Goal: Information Seeking & Learning: Learn about a topic

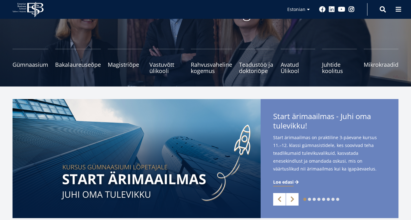
scroll to position [77, 0]
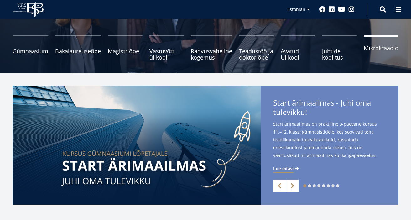
click at [377, 47] on span "Mikrokraadid" at bounding box center [381, 48] width 35 height 6
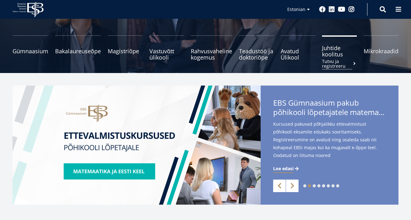
click at [333, 54] on span "Juhtide koolitus Tutvu ja registreeru" at bounding box center [339, 51] width 35 height 13
click at [382, 50] on span "Mikrokraadid" at bounding box center [381, 48] width 35 height 6
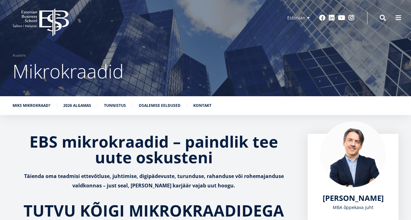
scroll to position [5, 0]
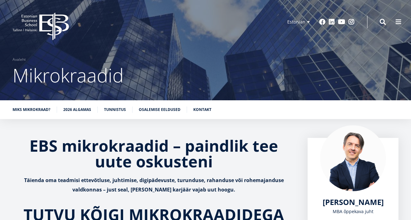
scroll to position [2, 0]
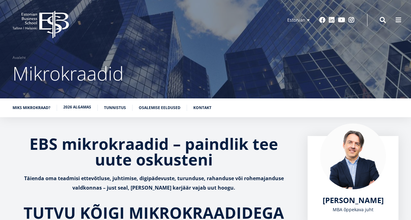
click at [80, 104] on link "2026 algamas" at bounding box center [77, 107] width 28 height 6
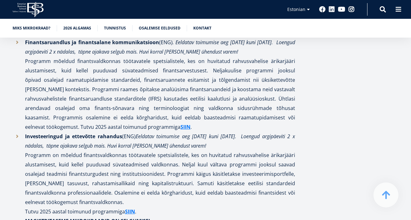
scroll to position [1623, 0]
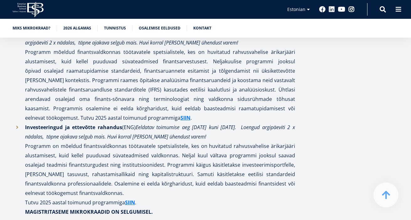
click at [192, 123] on li "Investeeringud ja ettevõtte rahandus (ENG) Eeldatav toimumise aeg [DATE] kuni […" at bounding box center [154, 170] width 283 height 94
click at [384, 8] on span at bounding box center [383, 9] width 6 height 6
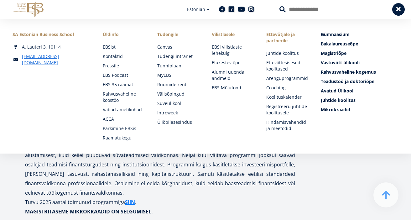
click at [299, 11] on input "Otsing" at bounding box center [333, 9] width 107 height 13
type input "**********"
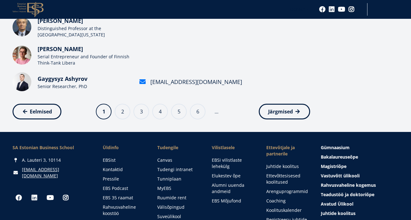
scroll to position [348, 0]
